Goal: Find specific page/section: Find specific page/section

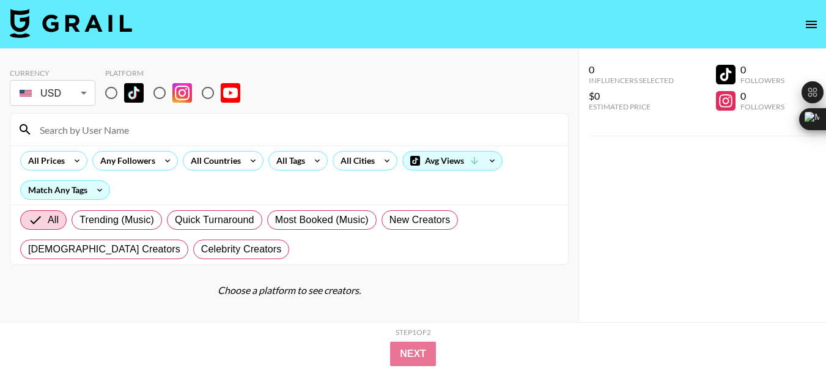
click at [164, 92] on input "radio" at bounding box center [160, 93] width 26 height 26
radio input "true"
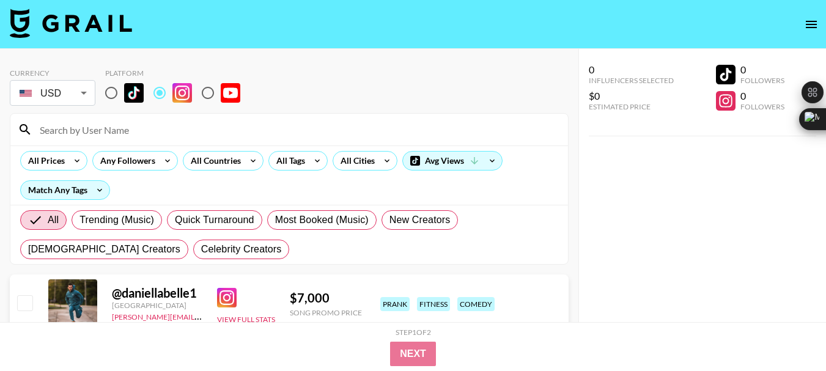
click at [87, 131] on input at bounding box center [296, 130] width 528 height 20
paste input "grannybibbins"
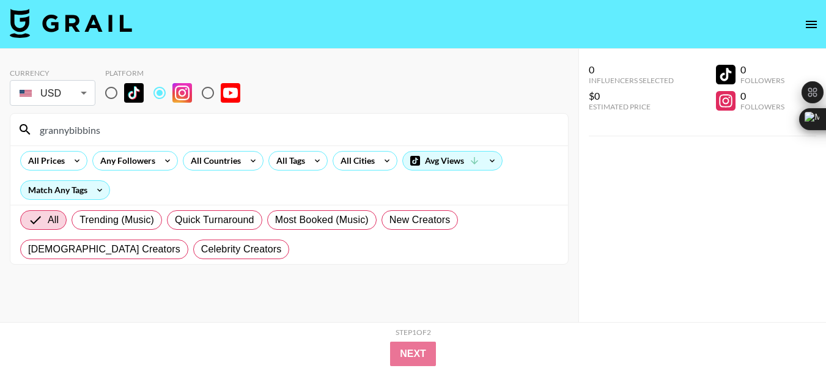
type input "grannybibbins"
click at [67, 127] on input "grannybibbins" at bounding box center [296, 130] width 528 height 20
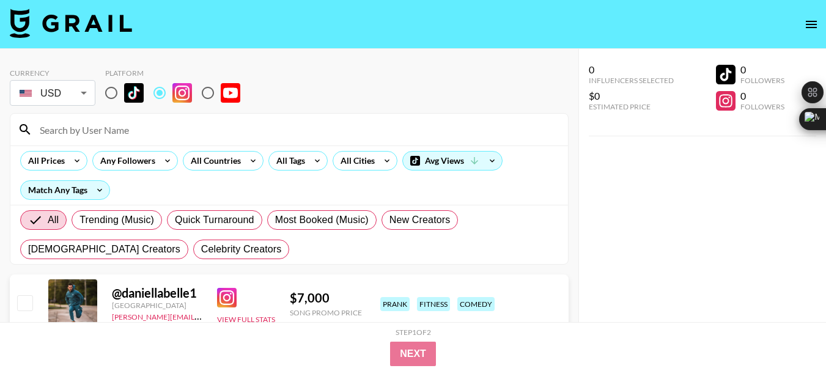
paste input "max_randolph_studios"
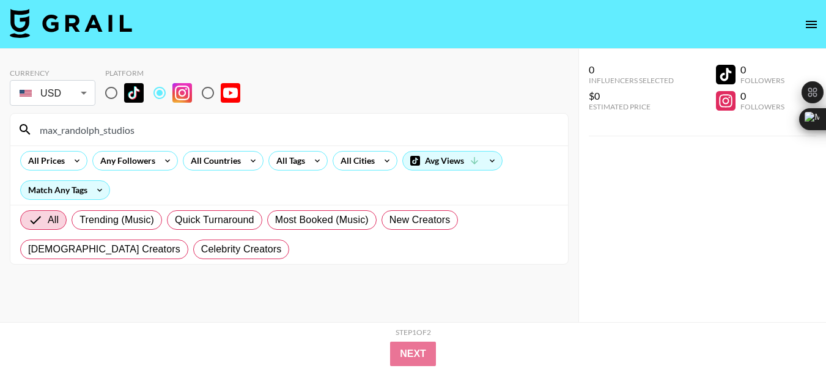
type input "max_randolph_studios"
click at [107, 130] on input "max_randolph_studios" at bounding box center [296, 130] width 528 height 20
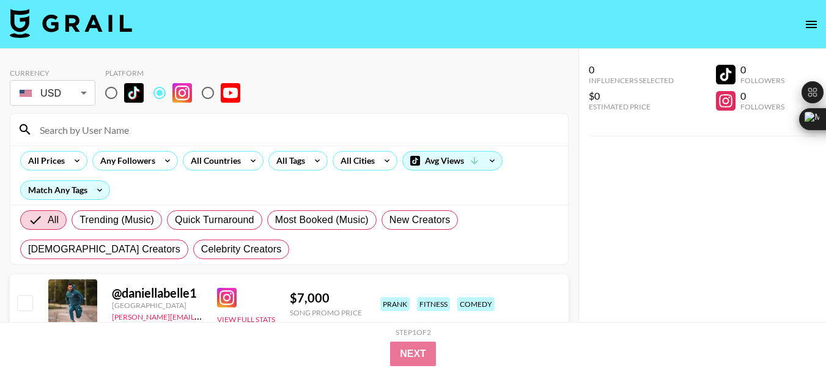
paste input "skyehitchcock"
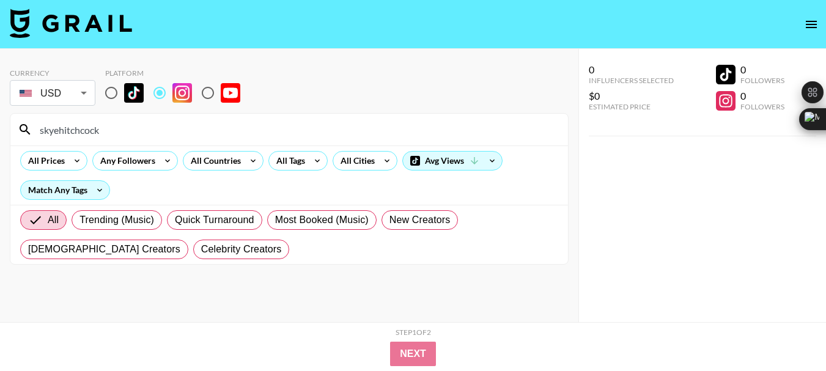
type input "skyehitchcock"
click at [89, 131] on input "skyehitchcock" at bounding box center [296, 130] width 528 height 20
click at [87, 130] on input "skyehitchcock" at bounding box center [296, 130] width 528 height 20
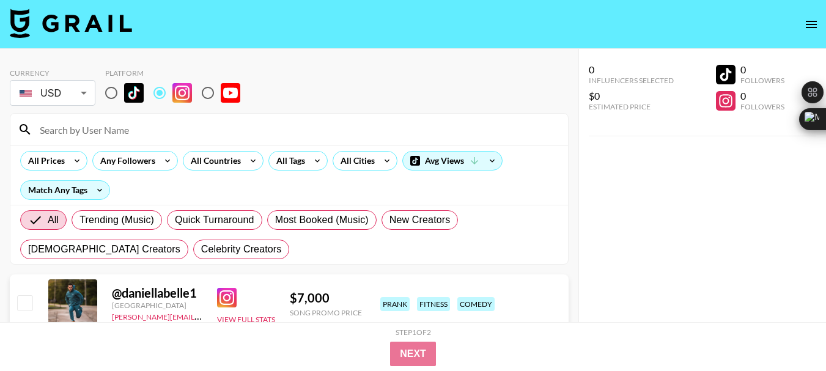
paste input "chloandfam"
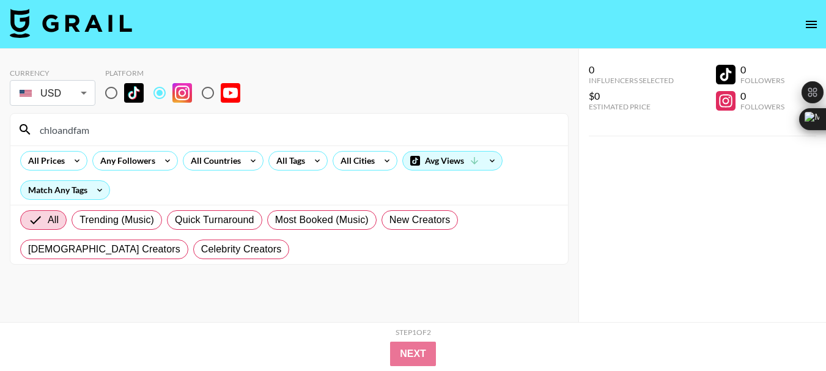
type input "chloandfam"
